Goal: Information Seeking & Learning: Learn about a topic

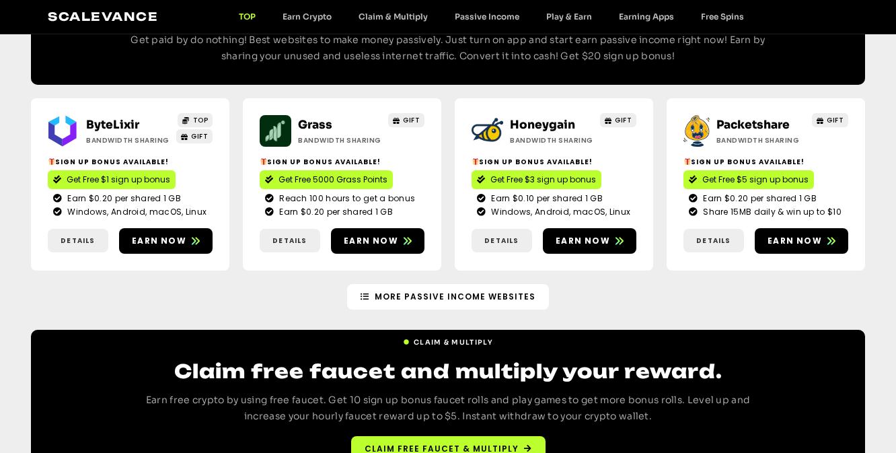
scroll to position [1615, 0]
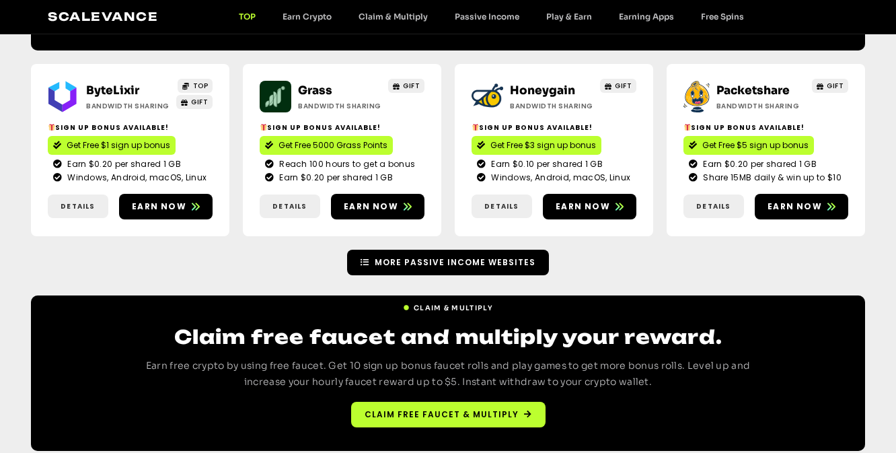
click at [435, 256] on span "More Passive Income Websites" at bounding box center [455, 262] width 161 height 12
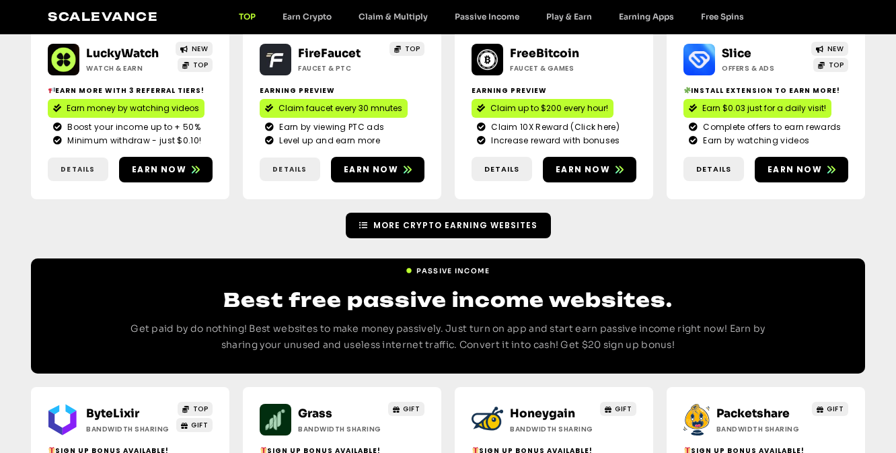
scroll to position [1292, 0]
click at [448, 219] on span "More Crypto earning Websites" at bounding box center [455, 225] width 164 height 12
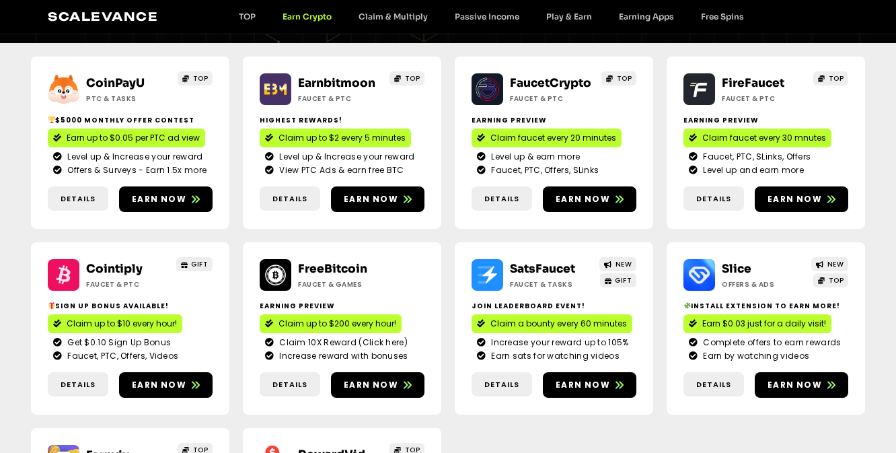
scroll to position [215, 0]
